Goal: Transaction & Acquisition: Obtain resource

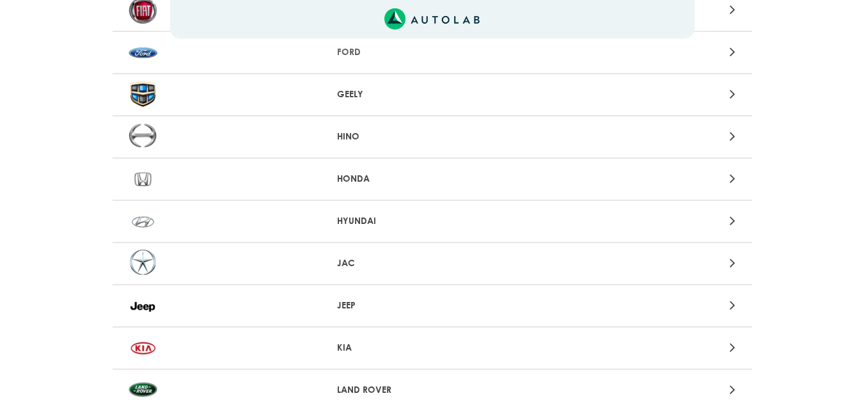
scroll to position [704, 0]
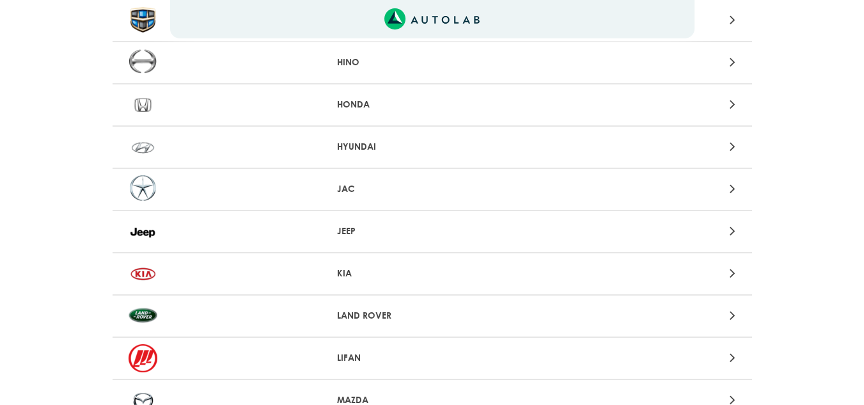
click at [374, 273] on p "KIA" at bounding box center [432, 273] width 190 height 13
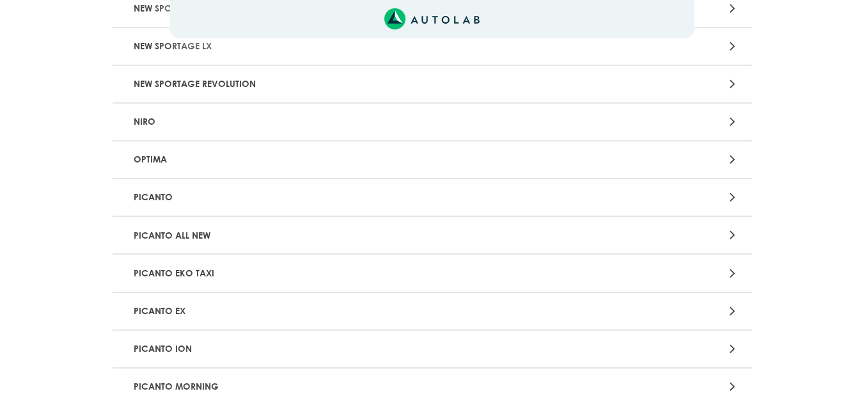
scroll to position [960, 0]
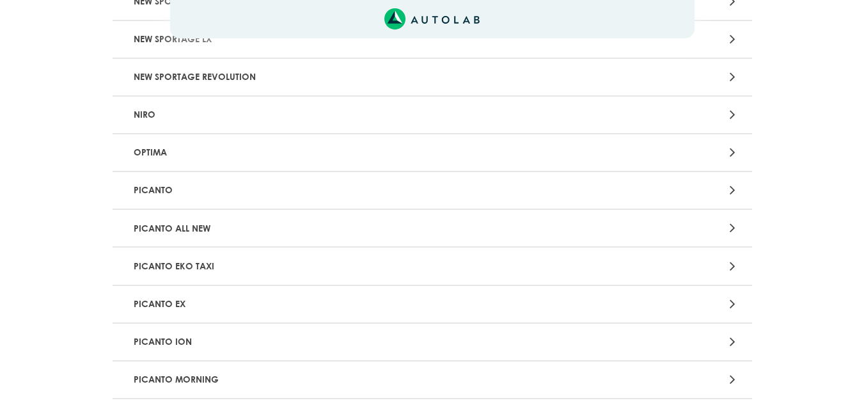
click at [360, 318] on EX "PICANTO EX" at bounding box center [433, 305] width 640 height 38
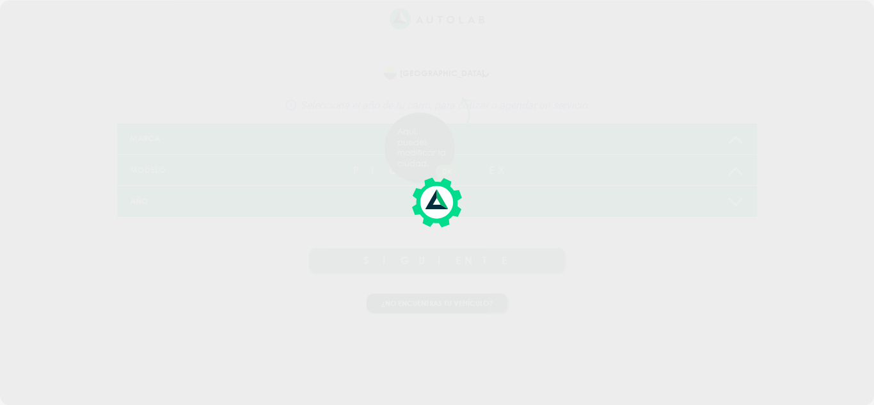
click at [360, 318] on div at bounding box center [437, 202] width 874 height 405
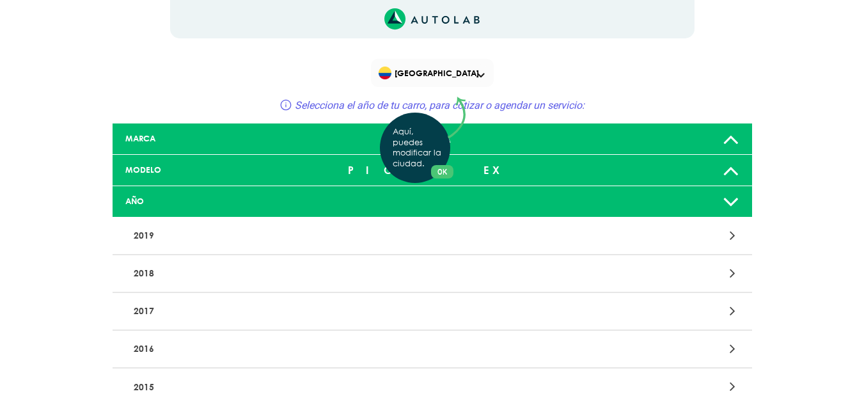
click at [339, 352] on div "Aquí, puedes modificar la ciudad. OK .aex,.bex{fill:none!important;stroke:#50c4…" at bounding box center [432, 202] width 864 height 405
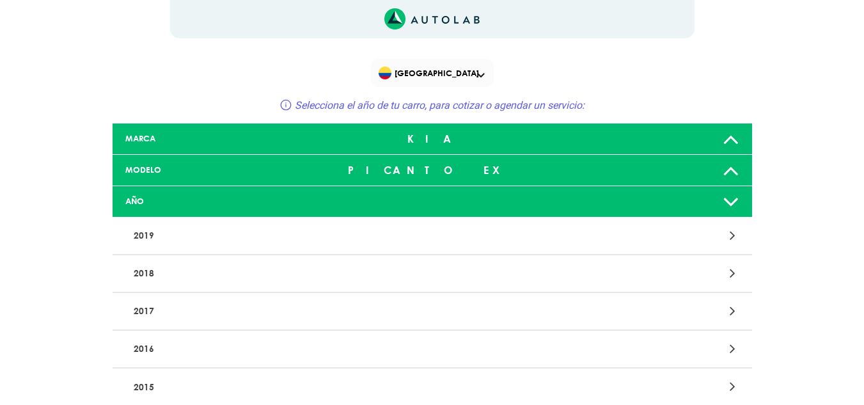
click at [734, 349] on icon at bounding box center [733, 348] width 6 height 17
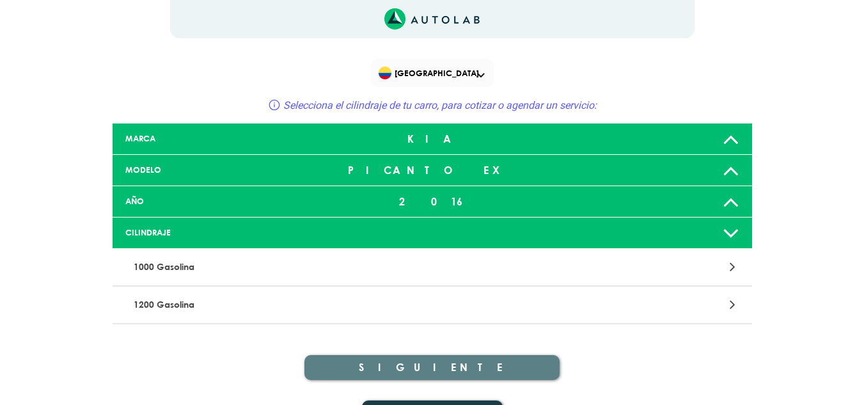
click at [187, 309] on p "1200 Gasolina" at bounding box center [328, 305] width 399 height 24
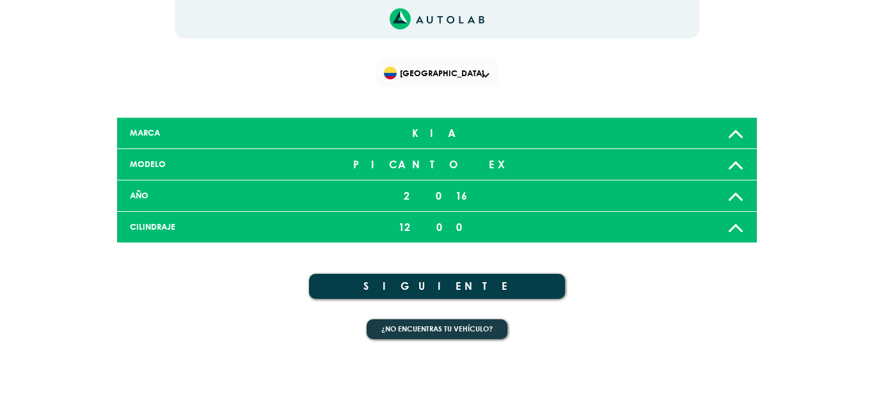
click at [439, 285] on button "SIGUIENTE" at bounding box center [437, 286] width 256 height 25
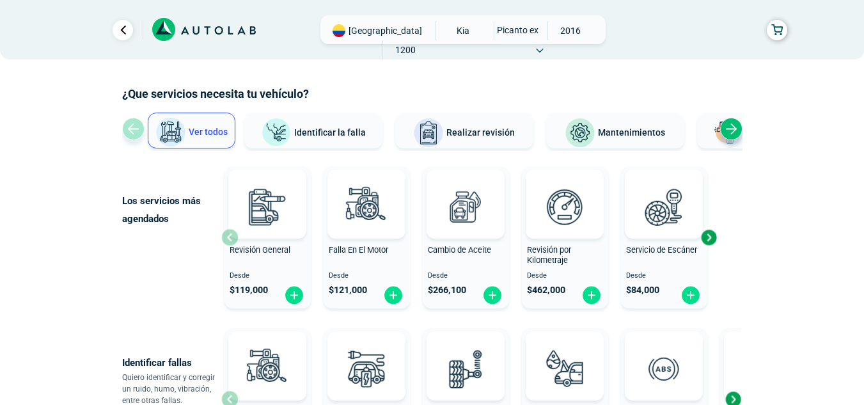
scroll to position [64, 0]
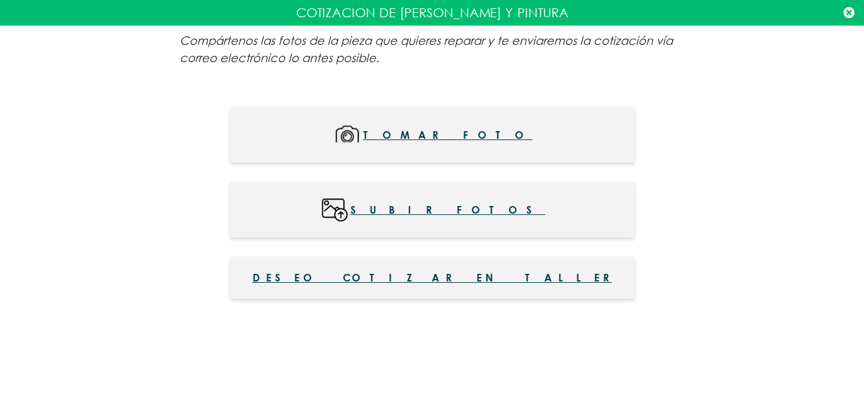
scroll to position [128, 0]
click at [851, 15] on icon at bounding box center [849, 12] width 11 height 13
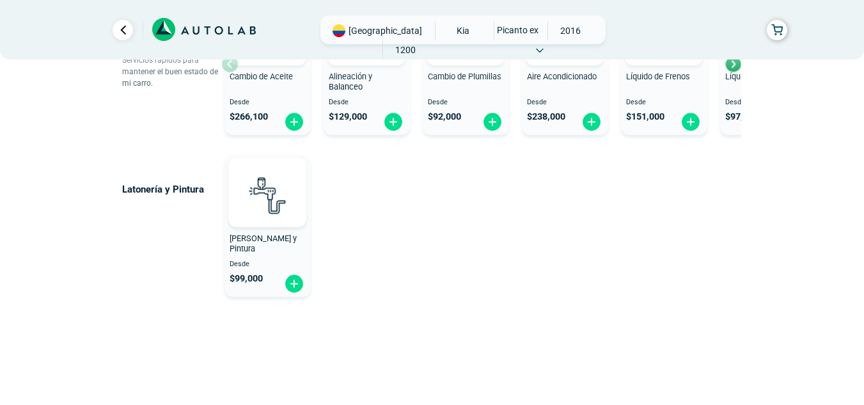
scroll to position [874, 0]
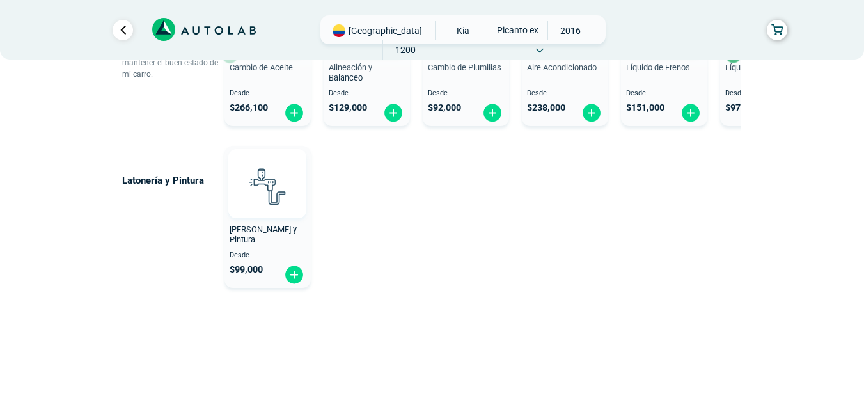
click at [265, 196] on img at bounding box center [267, 186] width 56 height 56
